Goal: Task Accomplishment & Management: Complete application form

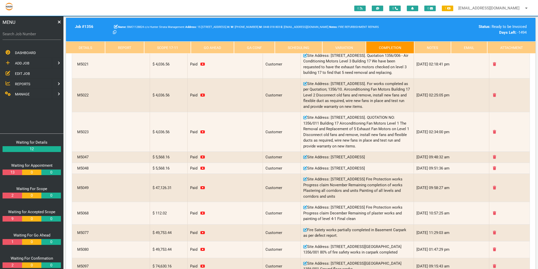
click at [24, 71] on span "EDIT JOB" at bounding box center [22, 73] width 15 height 4
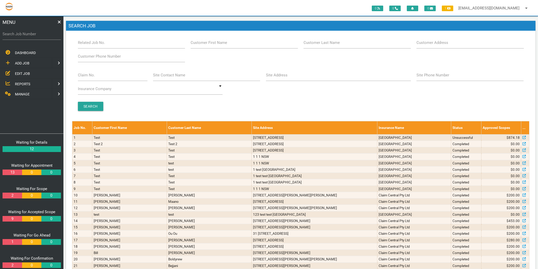
click at [90, 75] on label "Claim No." at bounding box center [86, 75] width 17 height 6
click at [90, 75] on input "Claim No." at bounding box center [113, 75] width 70 height 12
type input "v"
click at [285, 72] on label "Site Address" at bounding box center [277, 75] width 22 height 6
click at [285, 72] on input "Site Address" at bounding box center [338, 75] width 145 height 12
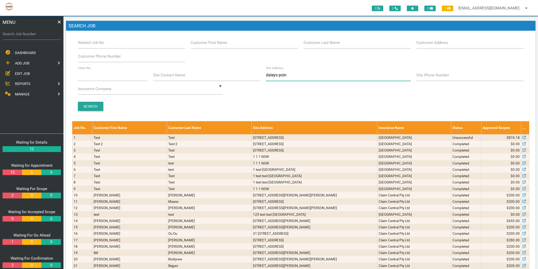
type input "daleys point"
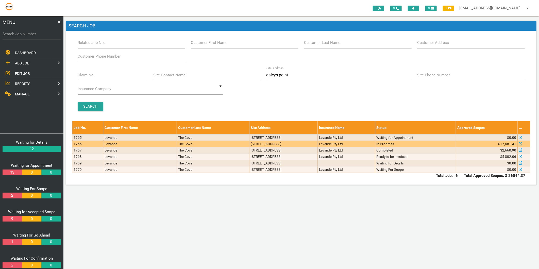
click at [214, 142] on td "The Cove" at bounding box center [213, 144] width 73 height 6
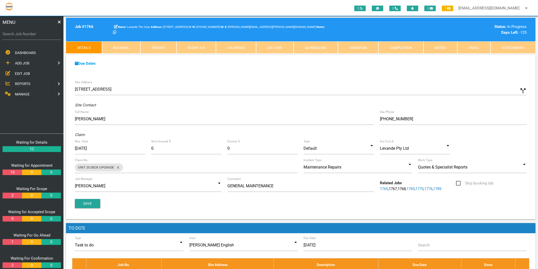
click at [199, 49] on link "Scope 1 - 0" at bounding box center [196, 47] width 40 height 12
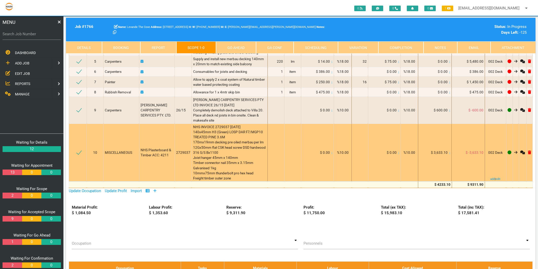
scroll to position [113, 0]
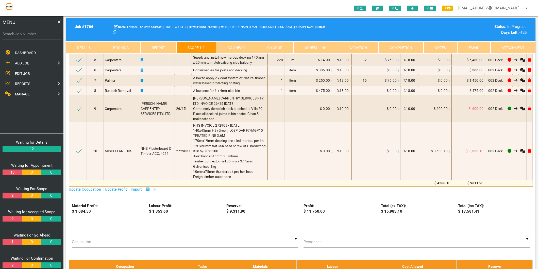
click at [156, 189] on icon at bounding box center [154, 188] width 3 height 3
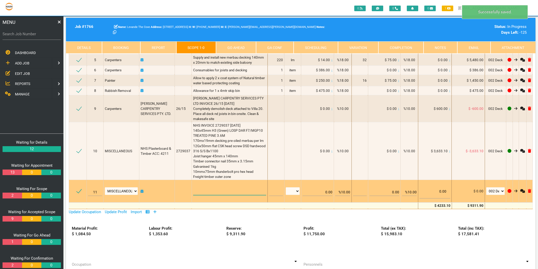
click at [205, 186] on textarea at bounding box center [229, 189] width 73 height 11
type textarea "R"
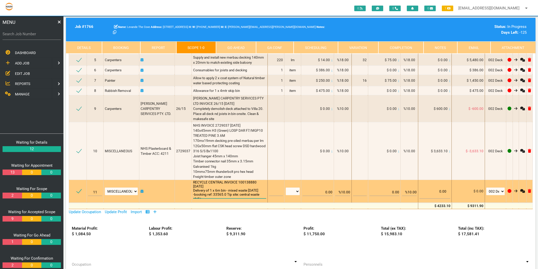
scroll to position [0, 0]
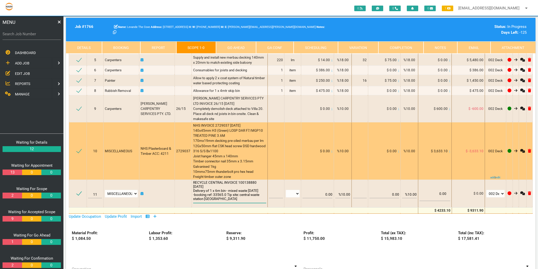
type textarea "RECYCLE CENTRAL INVOICE 100138880 [DATE] Delivery of 1 x 6m bin - mixed waste […"
click at [297, 153] on div at bounding box center [293, 150] width 14 height 5
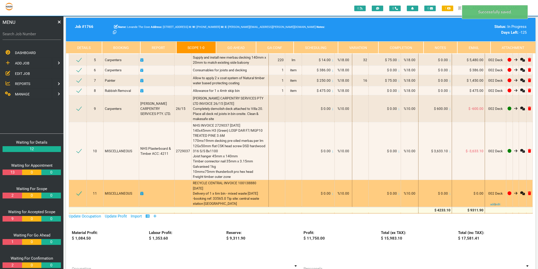
click at [449, 192] on icon at bounding box center [449, 193] width 1 height 3
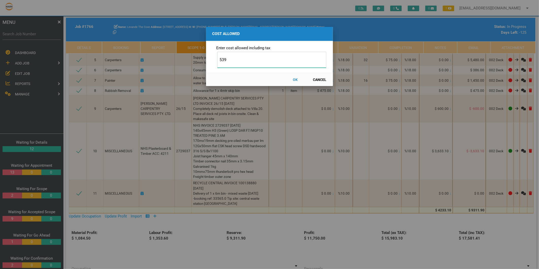
type input "539"
click at [297, 78] on button "OK" at bounding box center [295, 79] width 22 height 9
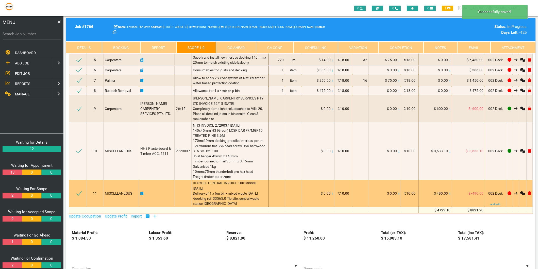
click at [146, 194] on td at bounding box center [157, 193] width 36 height 27
click at [140, 193] on td at bounding box center [157, 193] width 36 height 27
click at [141, 193] on icon at bounding box center [141, 194] width 3 height 4
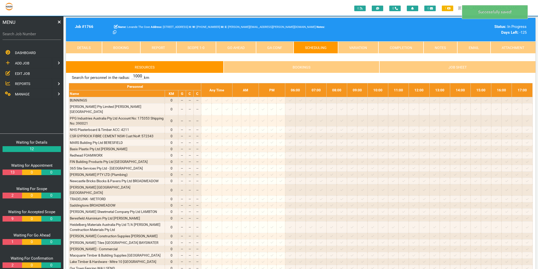
scroll to position [0, 0]
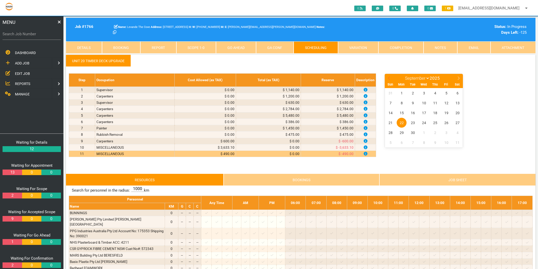
click at [388, 76] on icon at bounding box center [389, 78] width 4 height 4
select select "7"
click at [402, 120] on span "18" at bounding box center [402, 123] width 10 height 10
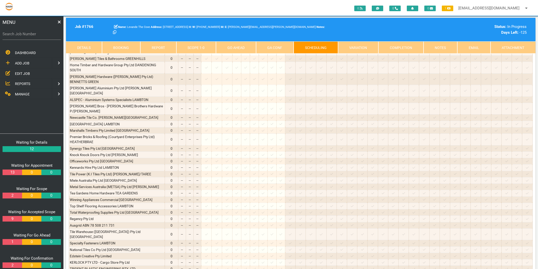
scroll to position [405, 0]
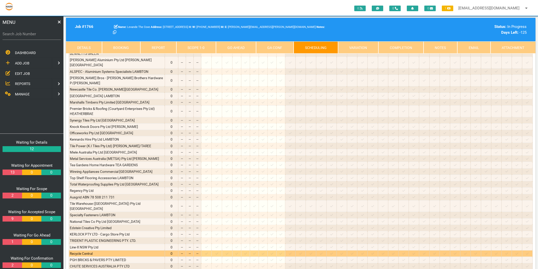
click at [218, 252] on icon at bounding box center [216, 253] width 3 height 2
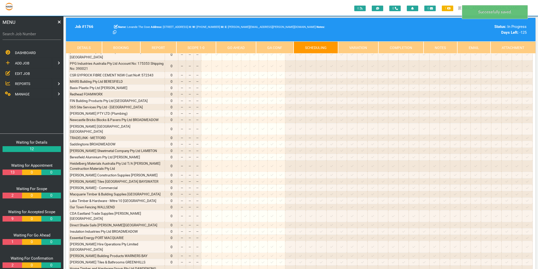
scroll to position [11, 0]
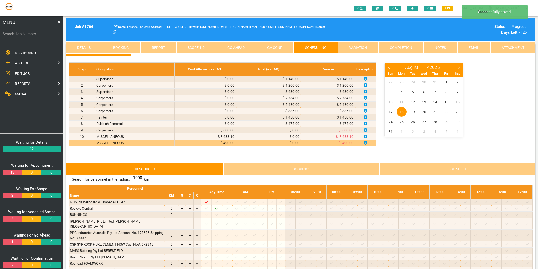
click at [193, 49] on link "Scope 1 - 0" at bounding box center [196, 47] width 40 height 12
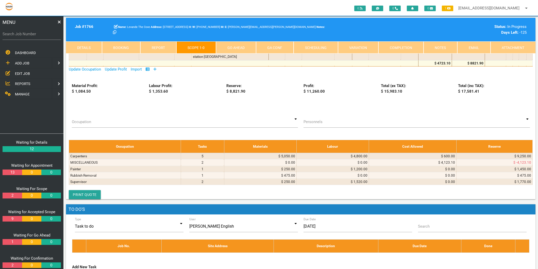
scroll to position [180, 0]
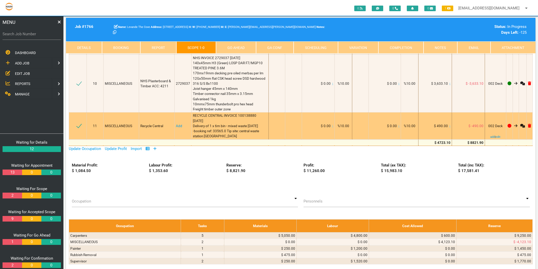
click at [178, 125] on link "Add" at bounding box center [179, 126] width 6 height 4
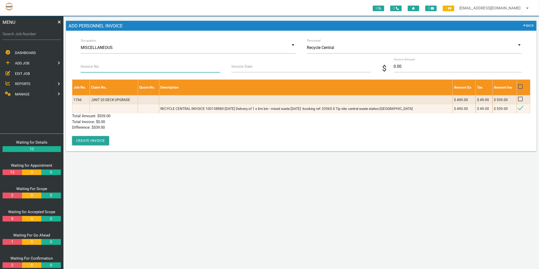
click at [146, 72] on input "Invoice No." at bounding box center [150, 67] width 139 height 12
type input "10013880"
click at [233, 68] on label "Invoice Date" at bounding box center [241, 67] width 21 height 6
click at [233, 68] on input "Invoice Date" at bounding box center [300, 67] width 139 height 12
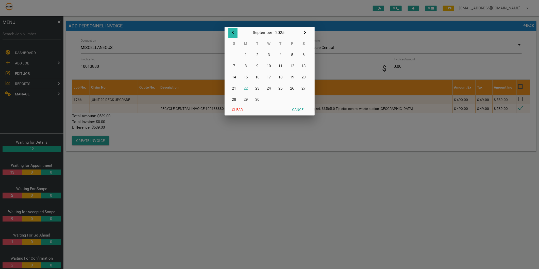
click at [232, 32] on icon "button" at bounding box center [233, 32] width 6 height 6
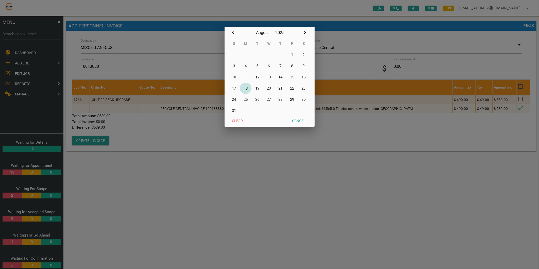
click at [247, 90] on button "18" at bounding box center [246, 88] width 12 height 11
type input "[DATE]"
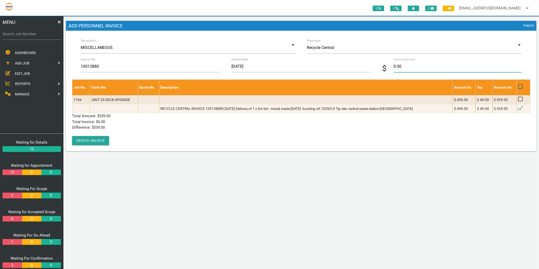
click at [434, 67] on input "0.00" at bounding box center [458, 67] width 128 height 12
type input "539"
click at [143, 132] on div "Job No. Claim No. Quote No. Description Amount Ex Tax Amount Inc 1766 ,UNIT 20 …" at bounding box center [301, 112] width 458 height 66
click at [108, 140] on div "Job No. Claim No. Quote No. Description Amount Ex Tax Amount Inc 1766 ,UNIT 20 …" at bounding box center [301, 112] width 458 height 66
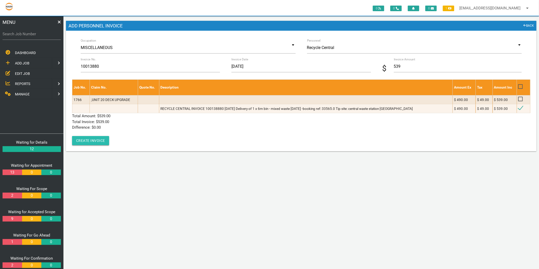
click at [105, 140] on button "Create Invoice" at bounding box center [90, 140] width 37 height 9
